Goal: Transaction & Acquisition: Purchase product/service

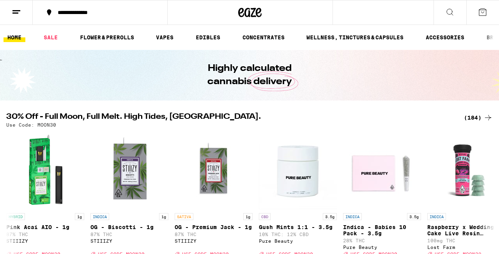
click at [18, 14] on icon at bounding box center [16, 11] width 9 height 9
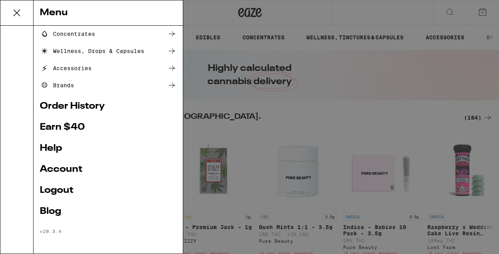
click at [212, 125] on div "Menu Shop Buy It Again Sale Flower & Prerolls Vapes Edibles Concentrates Wellne…" at bounding box center [249, 127] width 499 height 254
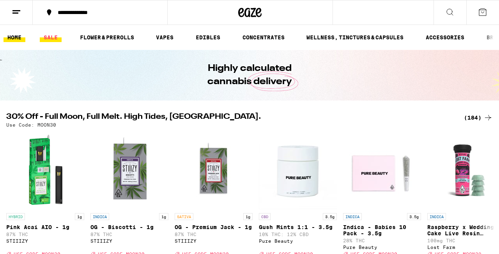
click at [53, 39] on link "SALE" at bounding box center [51, 37] width 22 height 9
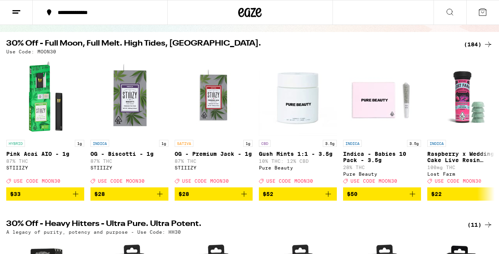
scroll to position [72, 0]
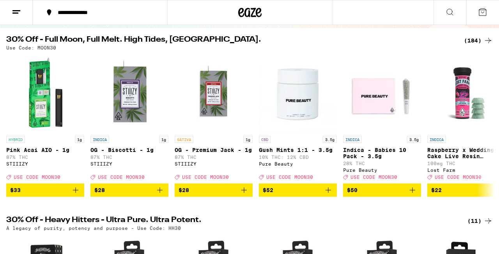
click at [474, 42] on div "(184)" at bounding box center [478, 40] width 29 height 9
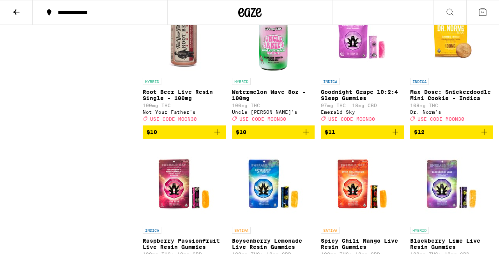
scroll to position [1575, 0]
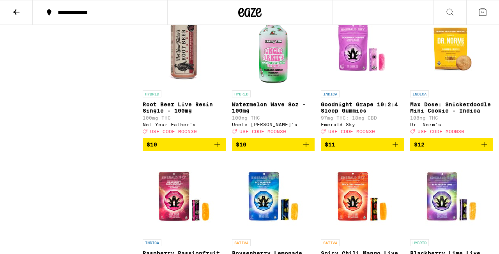
click at [217, 149] on icon "Add to bag" at bounding box center [216, 144] width 9 height 9
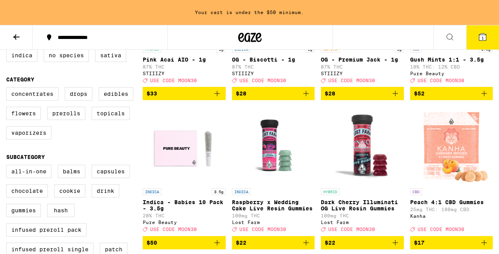
scroll to position [174, 0]
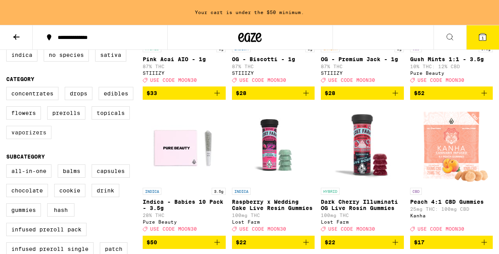
click at [46, 139] on label "Vaporizers" at bounding box center [28, 132] width 45 height 13
click at [8, 88] on input "Vaporizers" at bounding box center [8, 88] width 0 height 0
checkbox input "true"
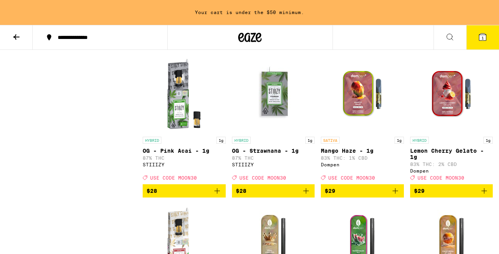
scroll to position [963, 0]
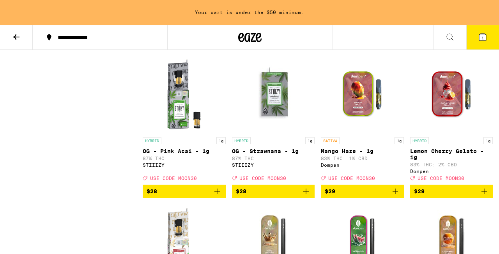
click at [482, 196] on icon "Add to bag" at bounding box center [483, 191] width 9 height 9
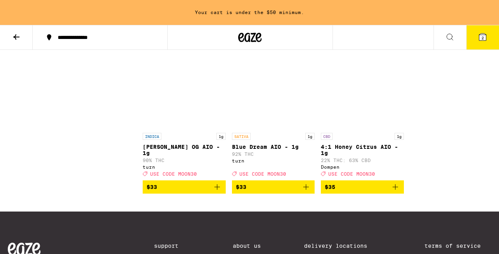
scroll to position [1583, 0]
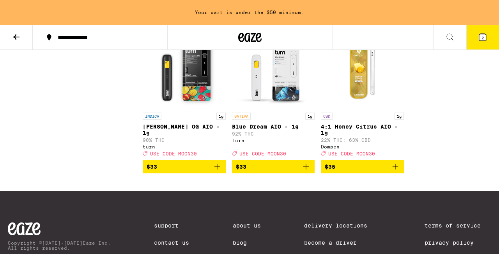
click at [215, 171] on icon "Add to bag" at bounding box center [216, 166] width 9 height 9
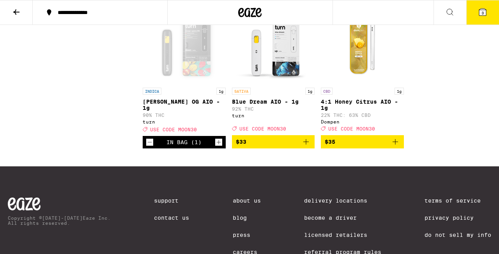
scroll to position [1558, 0]
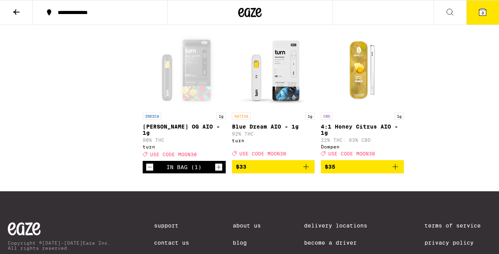
click at [473, 15] on button "3" at bounding box center [482, 12] width 33 height 24
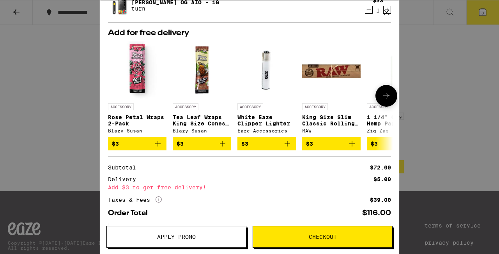
scroll to position [125, 0]
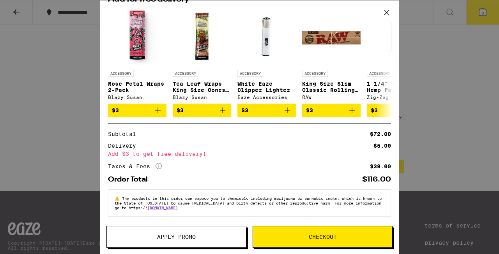
click at [148, 239] on span "Apply Promo" at bounding box center [176, 236] width 139 height 5
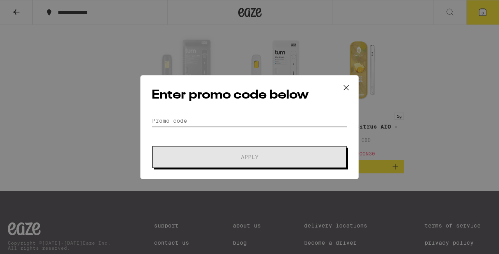
click at [209, 123] on input "Promo Code" at bounding box center [250, 121] width 196 height 12
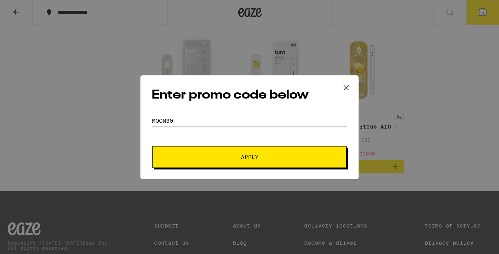
type input "moon30"
click at [218, 157] on span "Apply" at bounding box center [249, 156] width 140 height 5
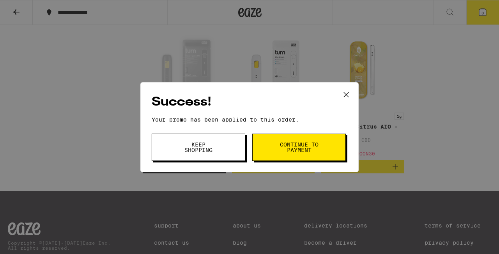
click at [201, 142] on span "Keep Shopping" at bounding box center [198, 147] width 40 height 11
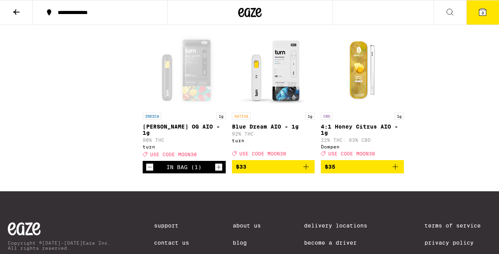
click at [478, 14] on icon at bounding box center [482, 11] width 9 height 9
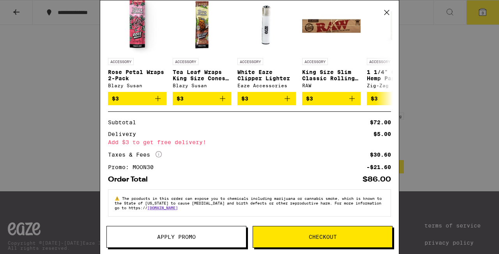
scroll to position [136, 0]
click at [286, 98] on icon "Add to bag" at bounding box center [286, 98] width 9 height 9
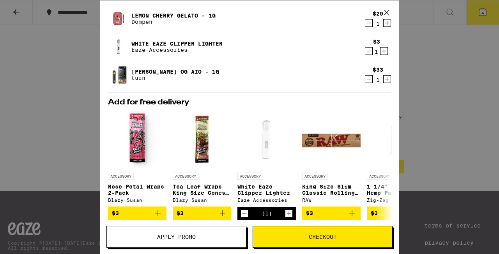
scroll to position [0, 0]
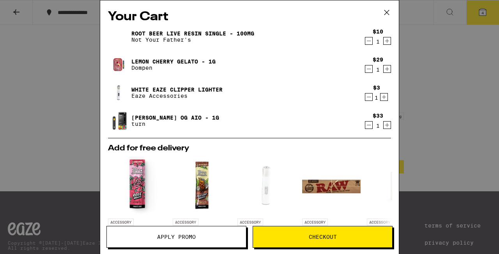
click at [389, 11] on icon at bounding box center [387, 13] width 12 height 12
